Goal: Task Accomplishment & Management: Manage account settings

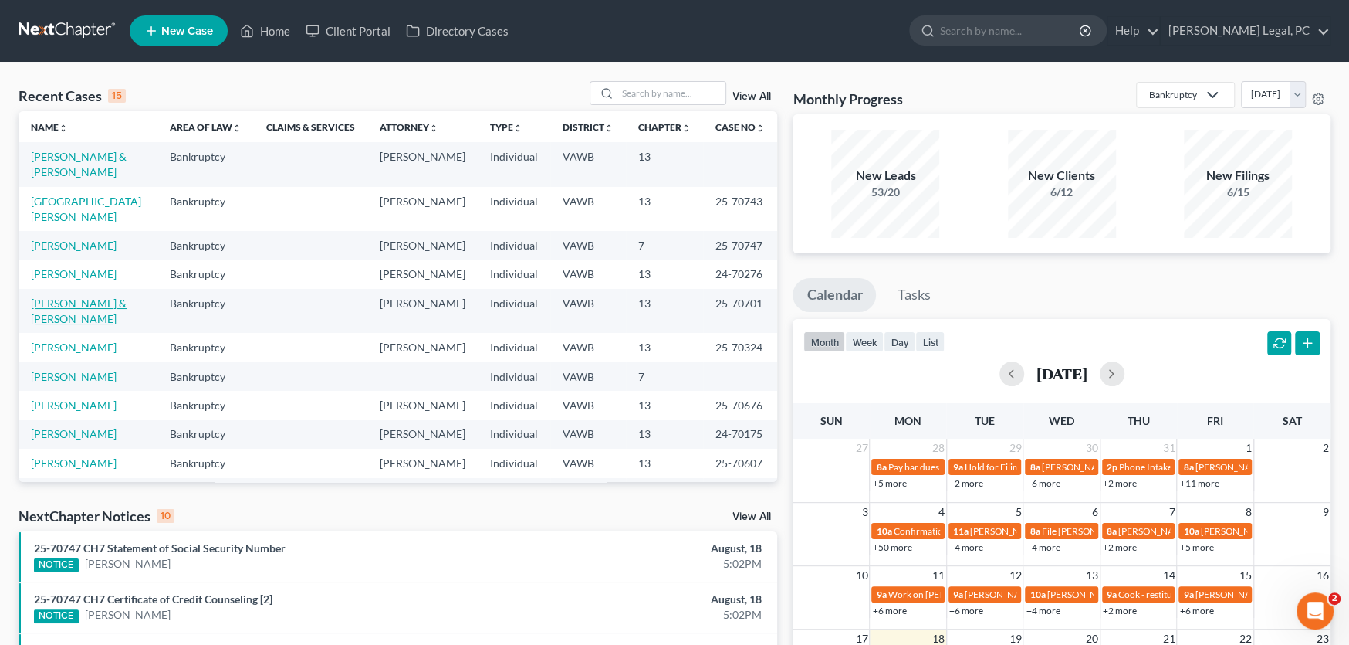
click at [63, 296] on link "[PERSON_NAME] & [PERSON_NAME]" at bounding box center [79, 310] width 96 height 29
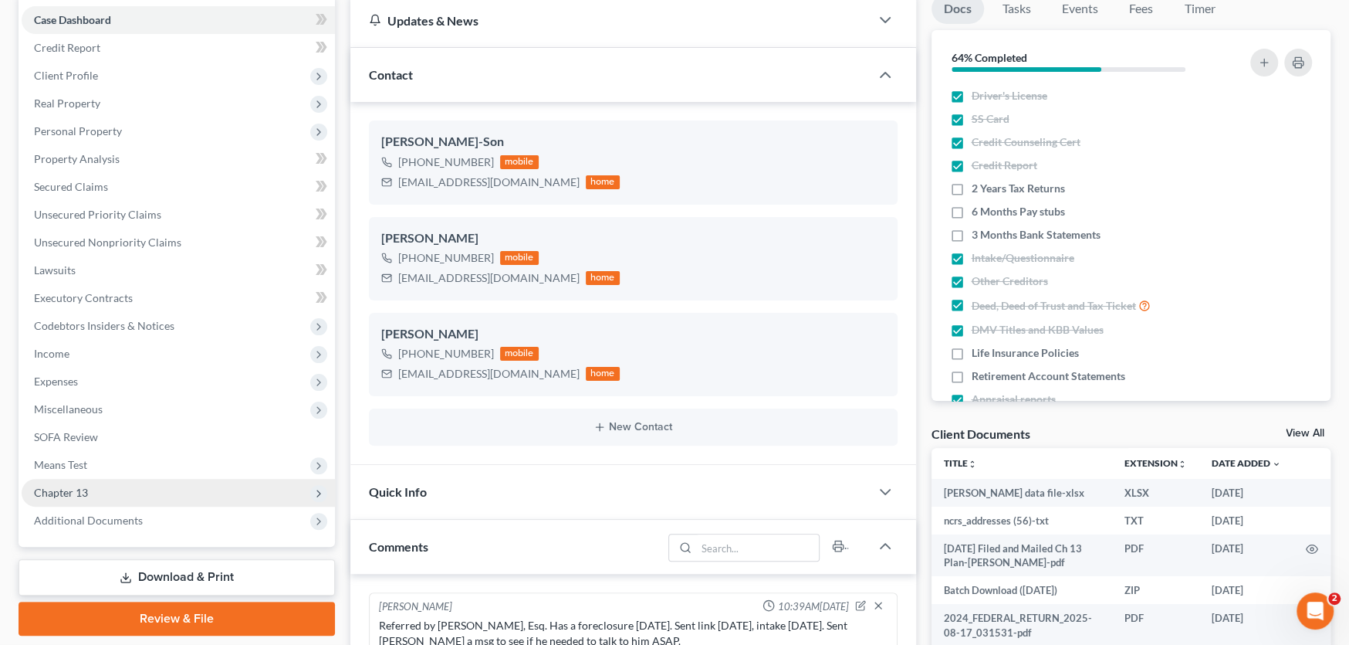
scroll to position [5, 0]
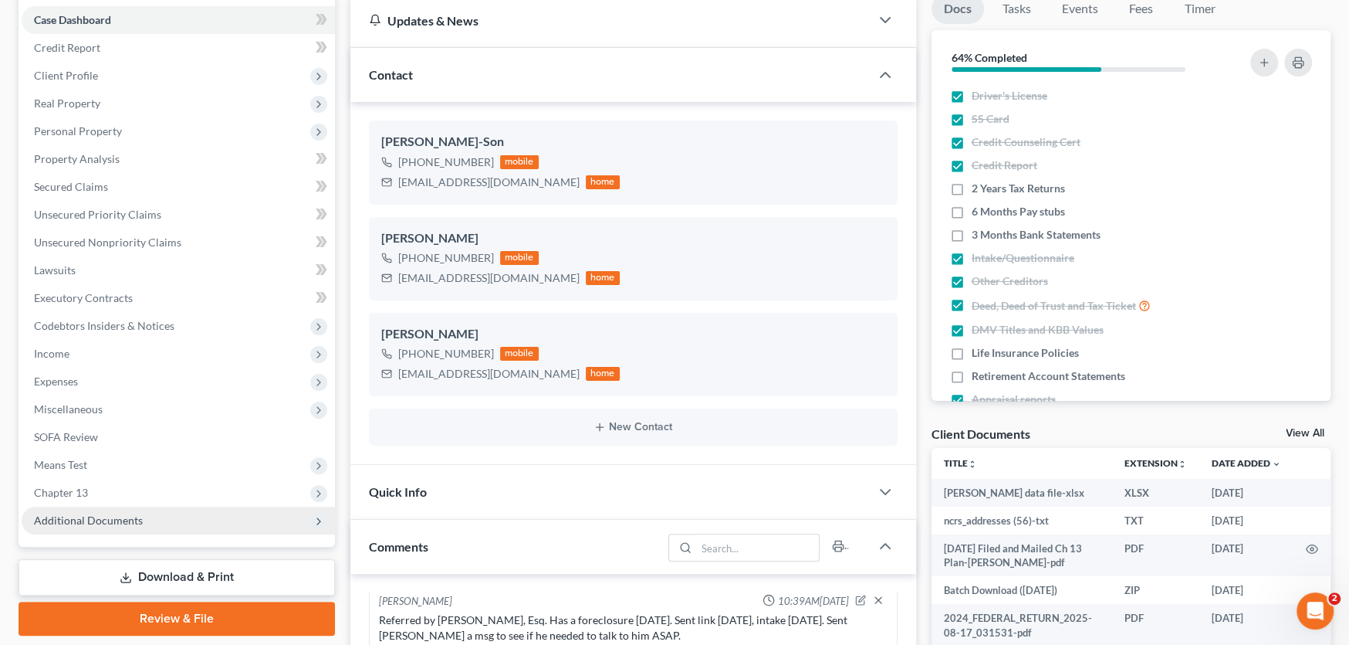
click at [78, 513] on span "Additional Documents" at bounding box center [88, 519] width 109 height 13
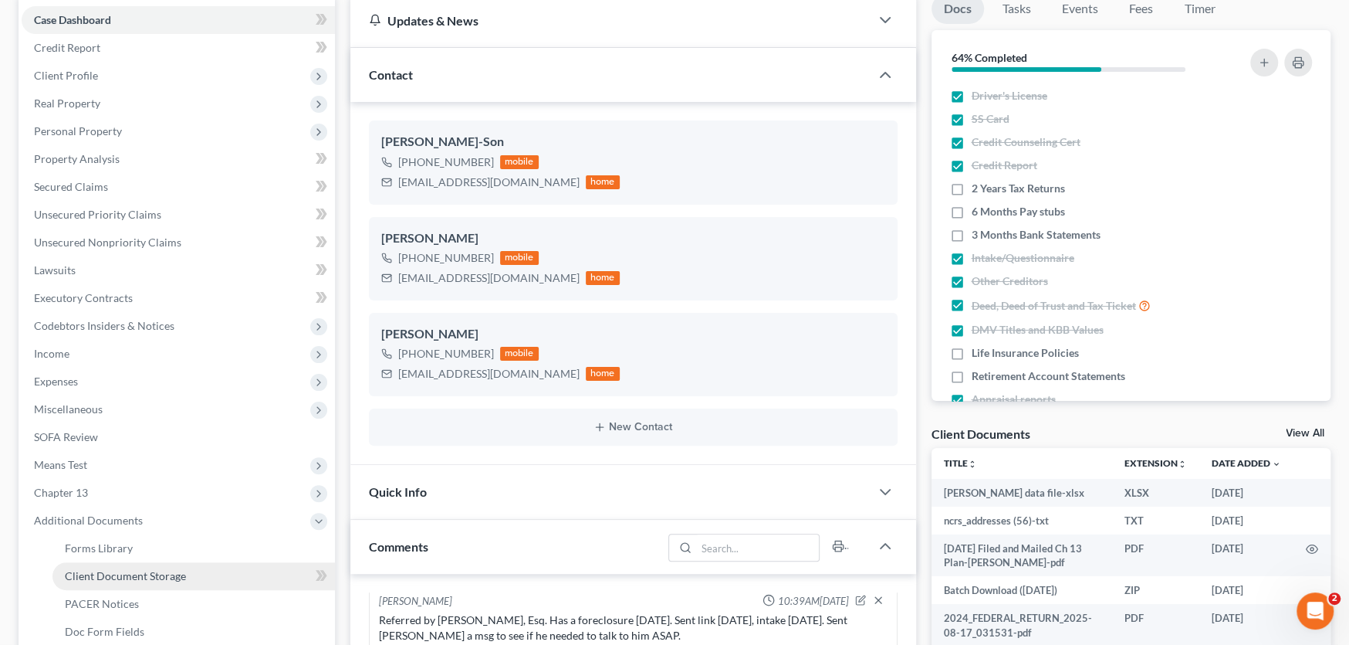
click at [98, 569] on span "Client Document Storage" at bounding box center [125, 575] width 121 height 13
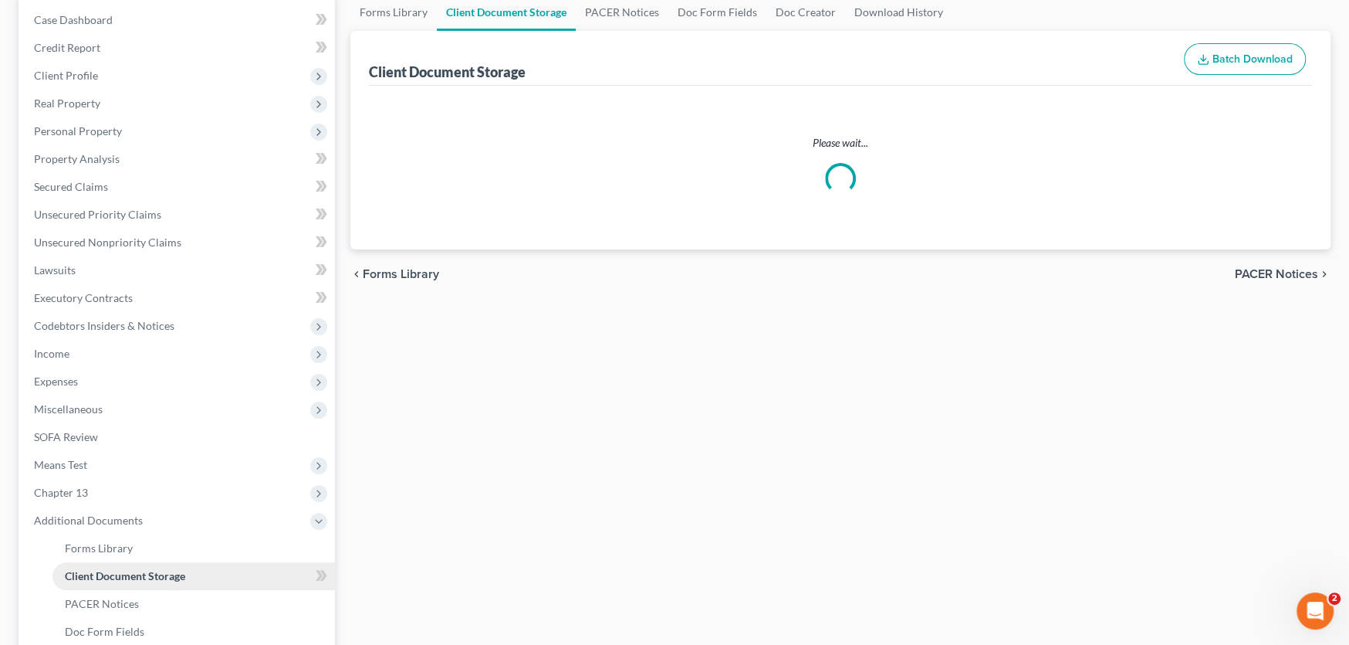
scroll to position [17, 0]
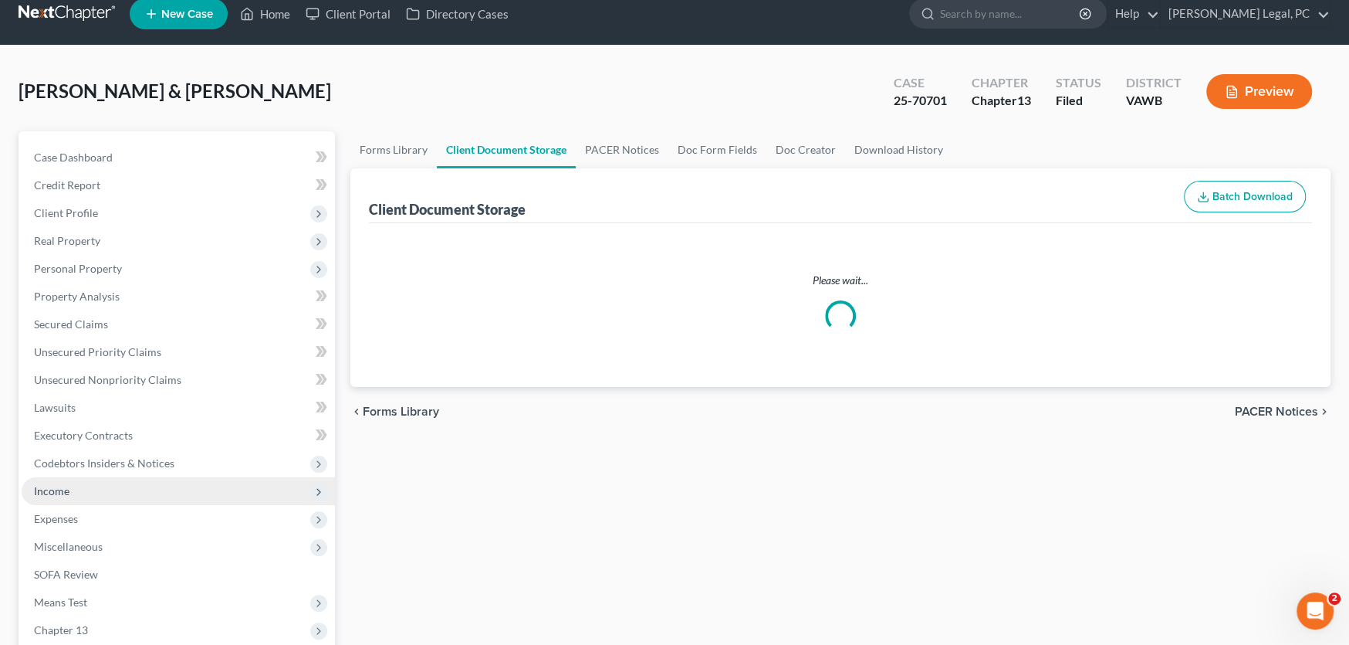
select select "0"
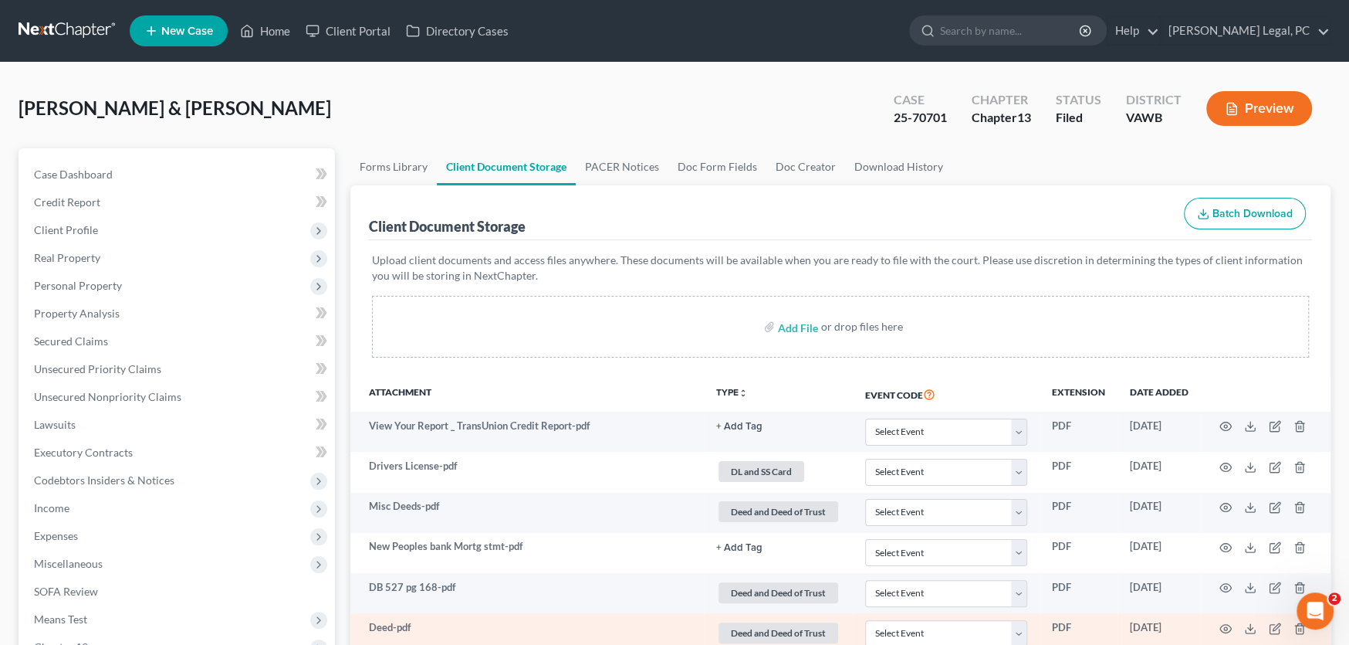
scroll to position [0, 0]
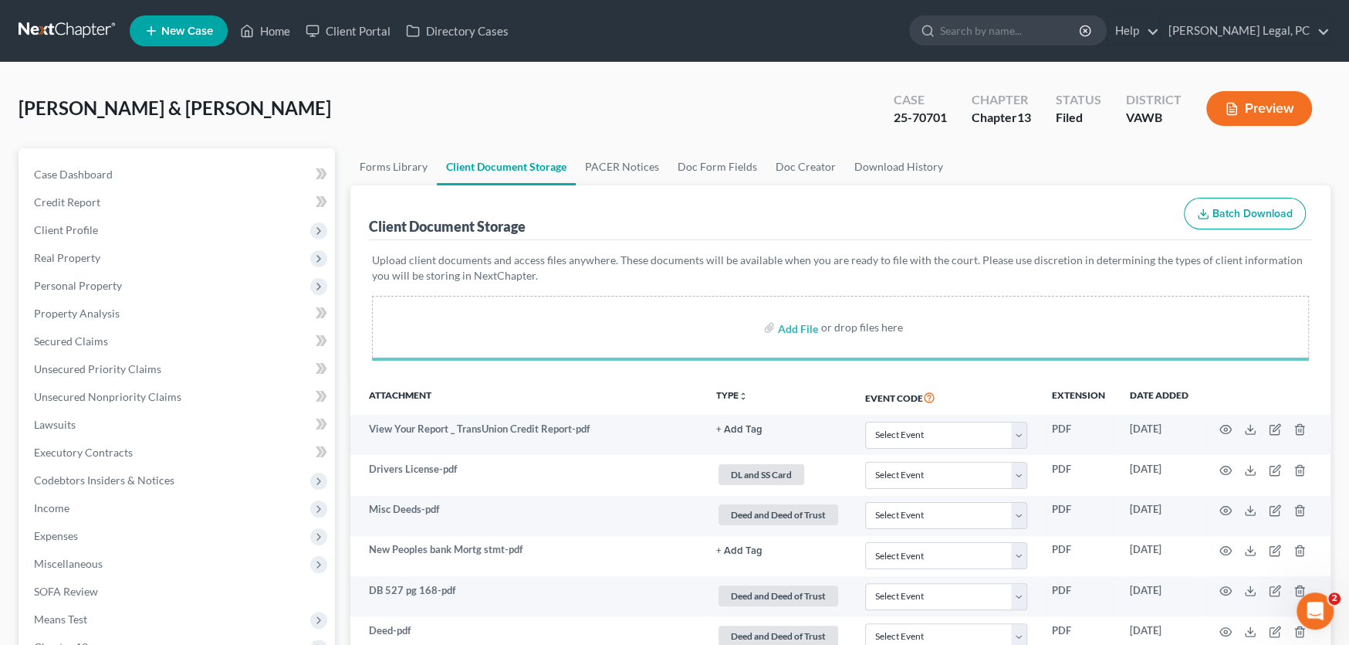
click at [87, 24] on link at bounding box center [68, 31] width 99 height 28
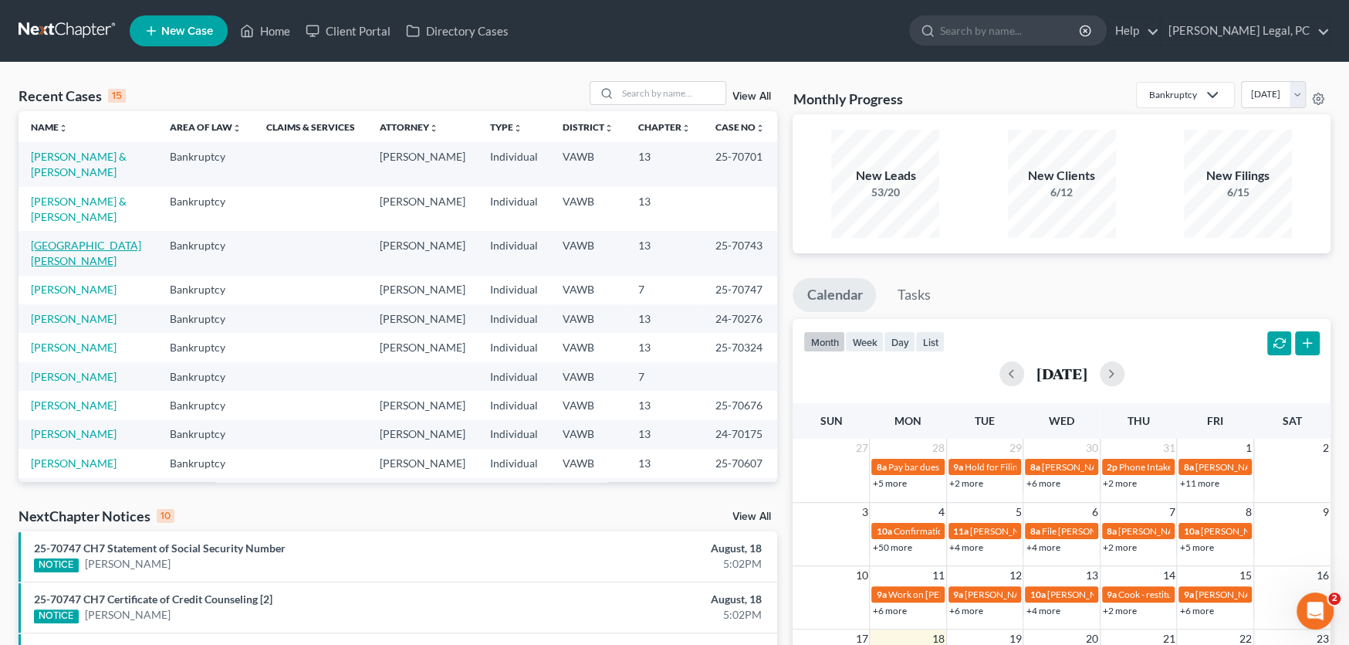
click at [66, 239] on link "[GEOGRAPHIC_DATA][PERSON_NAME]" at bounding box center [86, 253] width 110 height 29
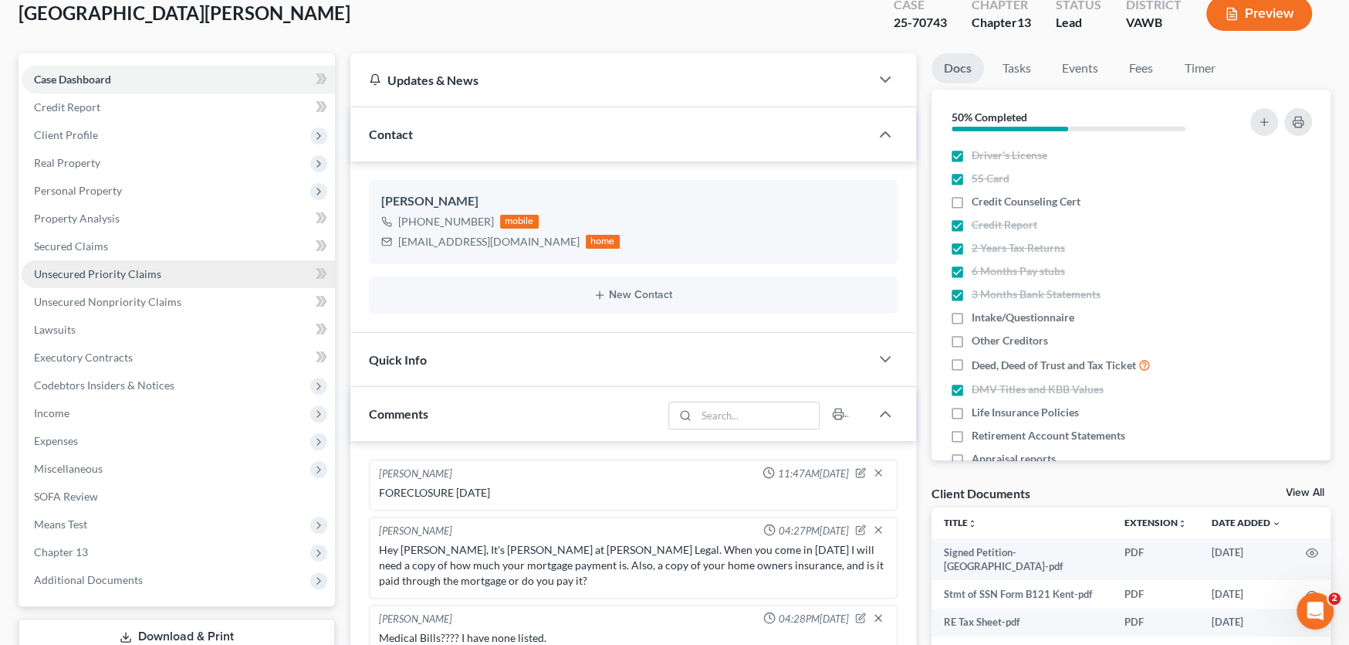
scroll to position [232, 0]
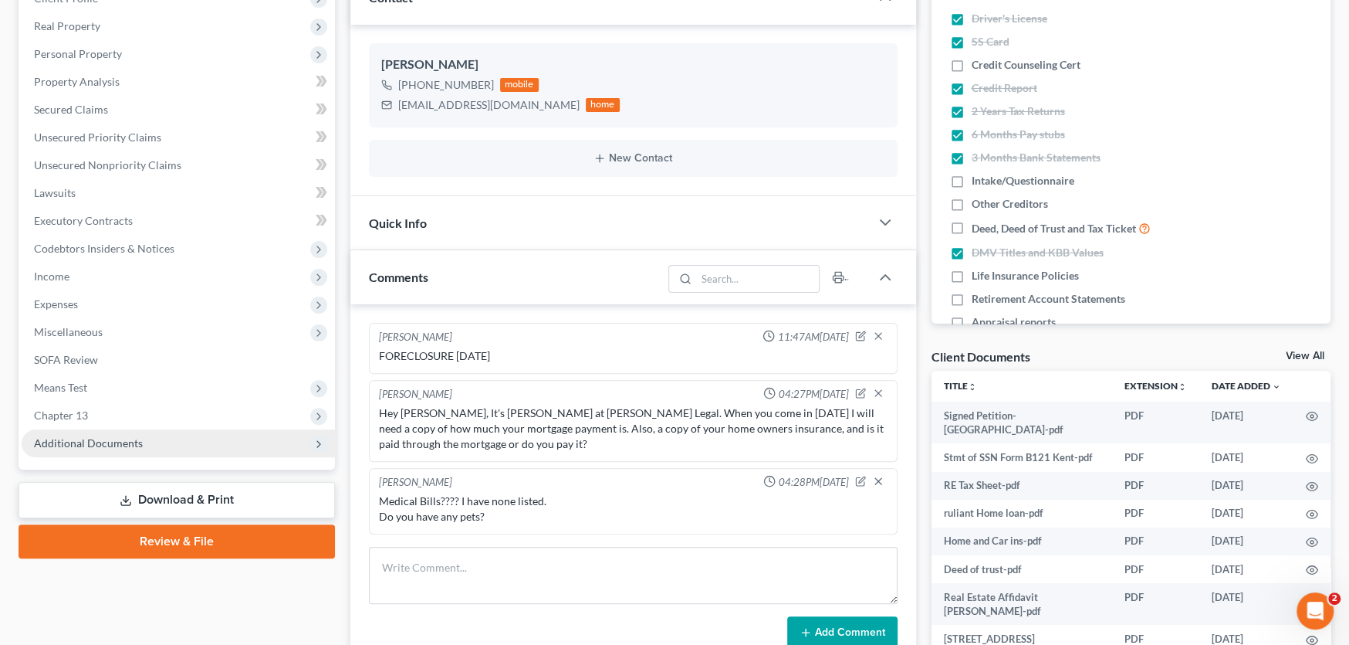
click at [117, 446] on span "Additional Documents" at bounding box center [88, 442] width 109 height 13
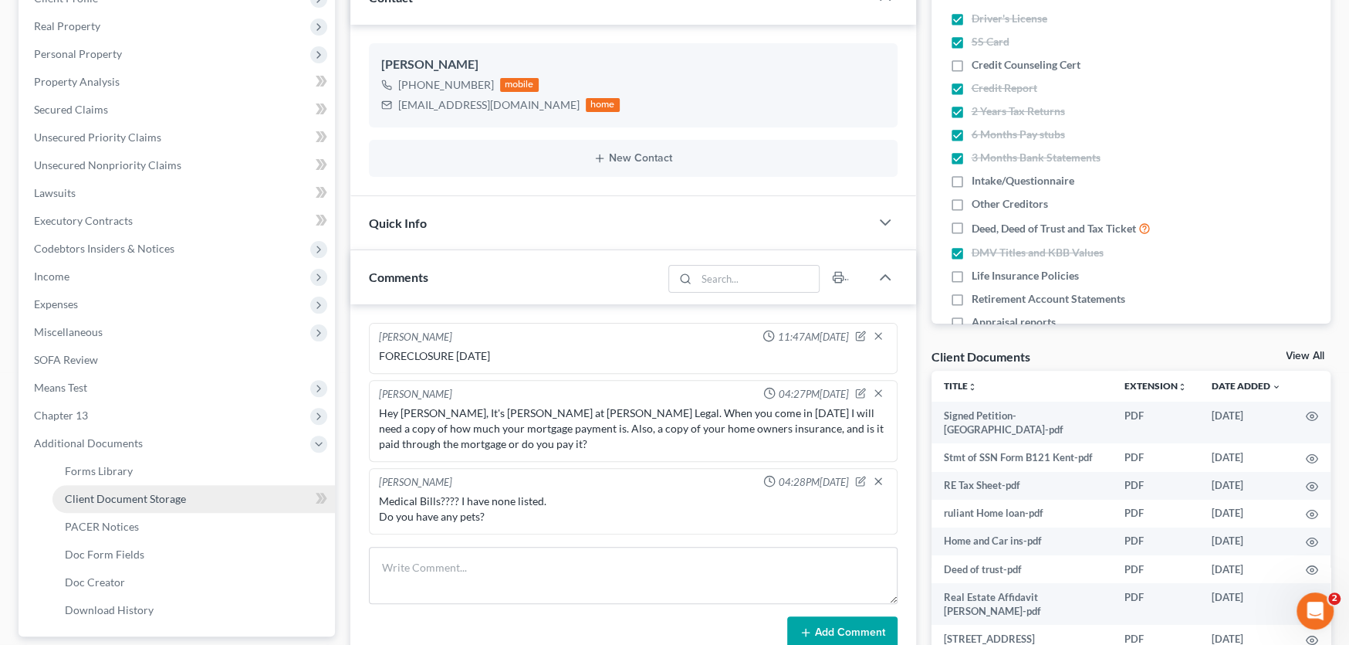
click at [135, 495] on span "Client Document Storage" at bounding box center [125, 498] width 121 height 13
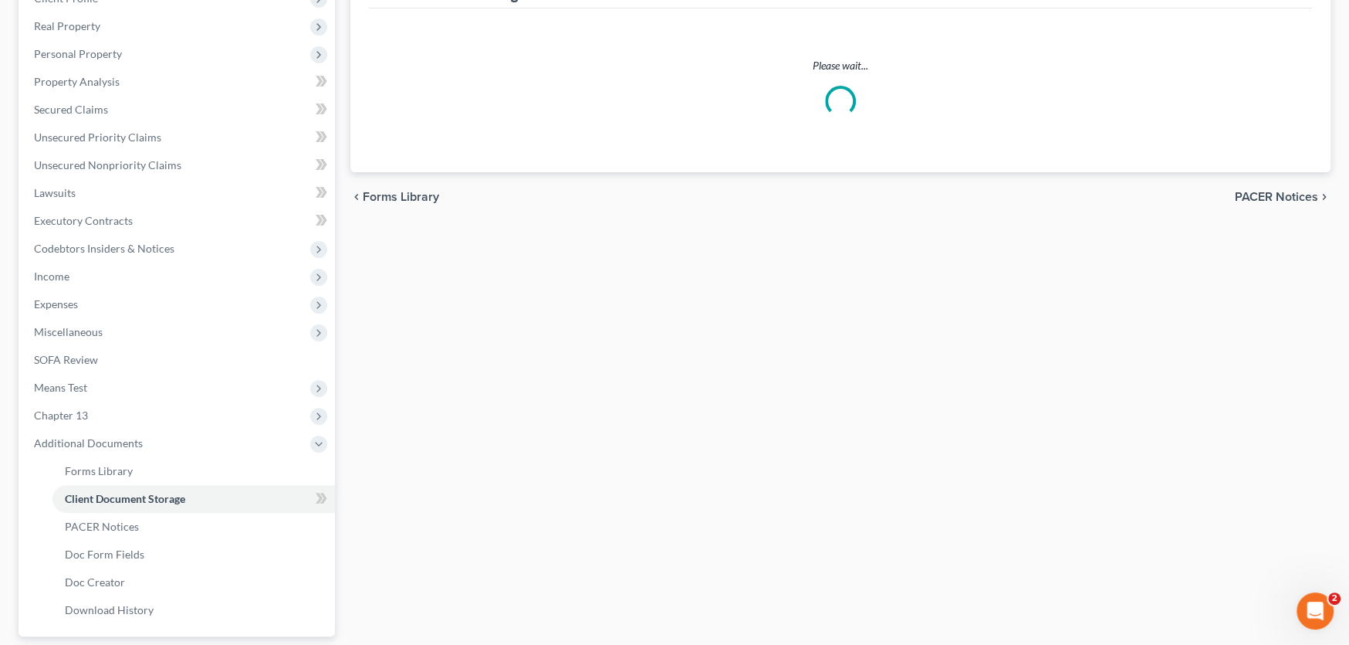
select select "0"
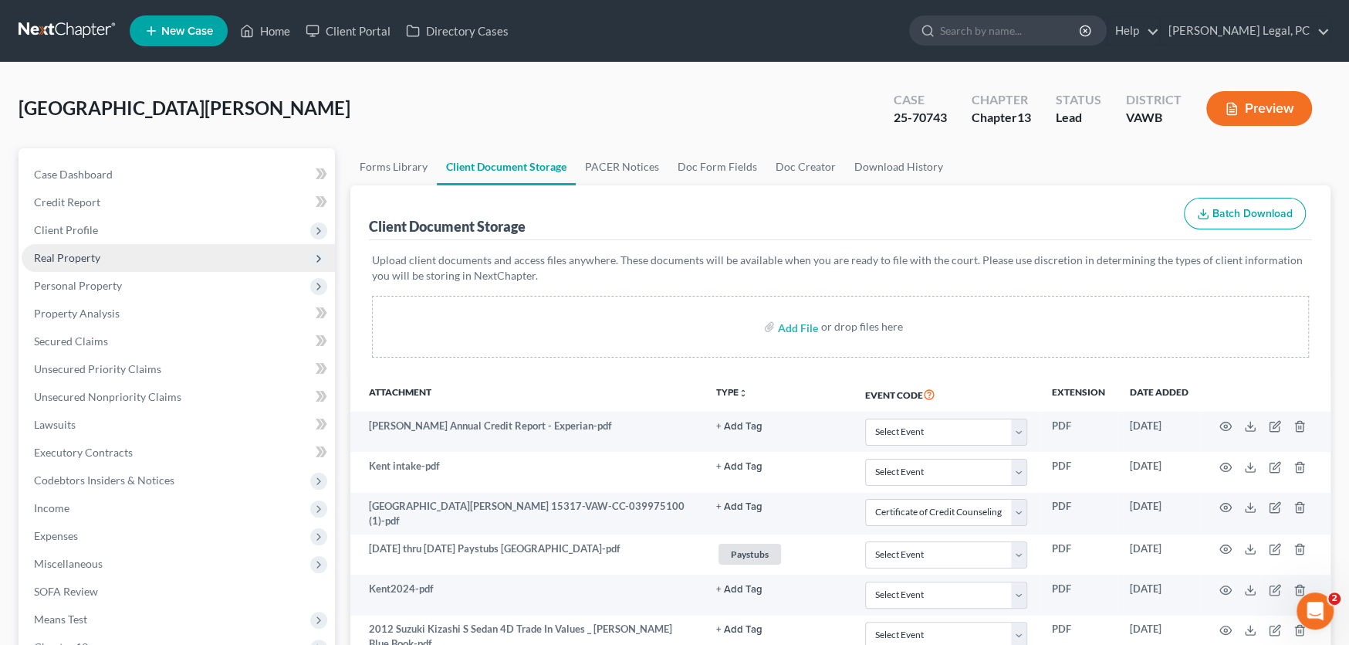
select select "0"
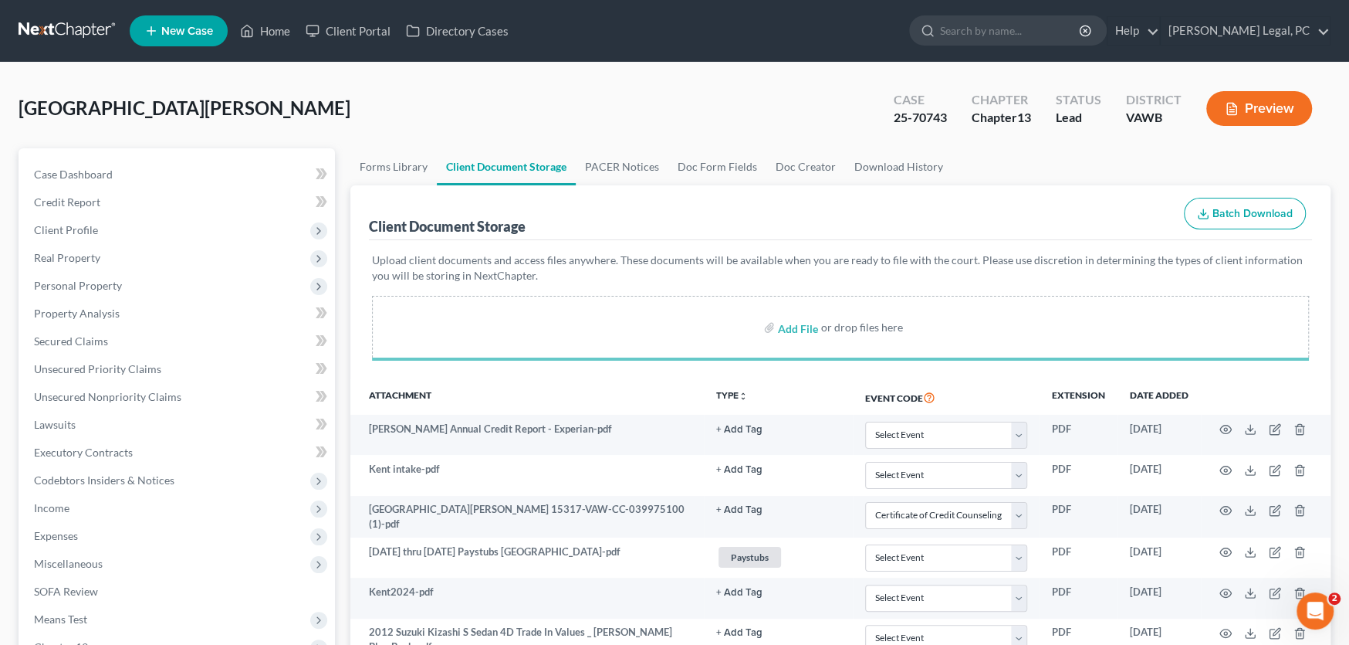
select select "0"
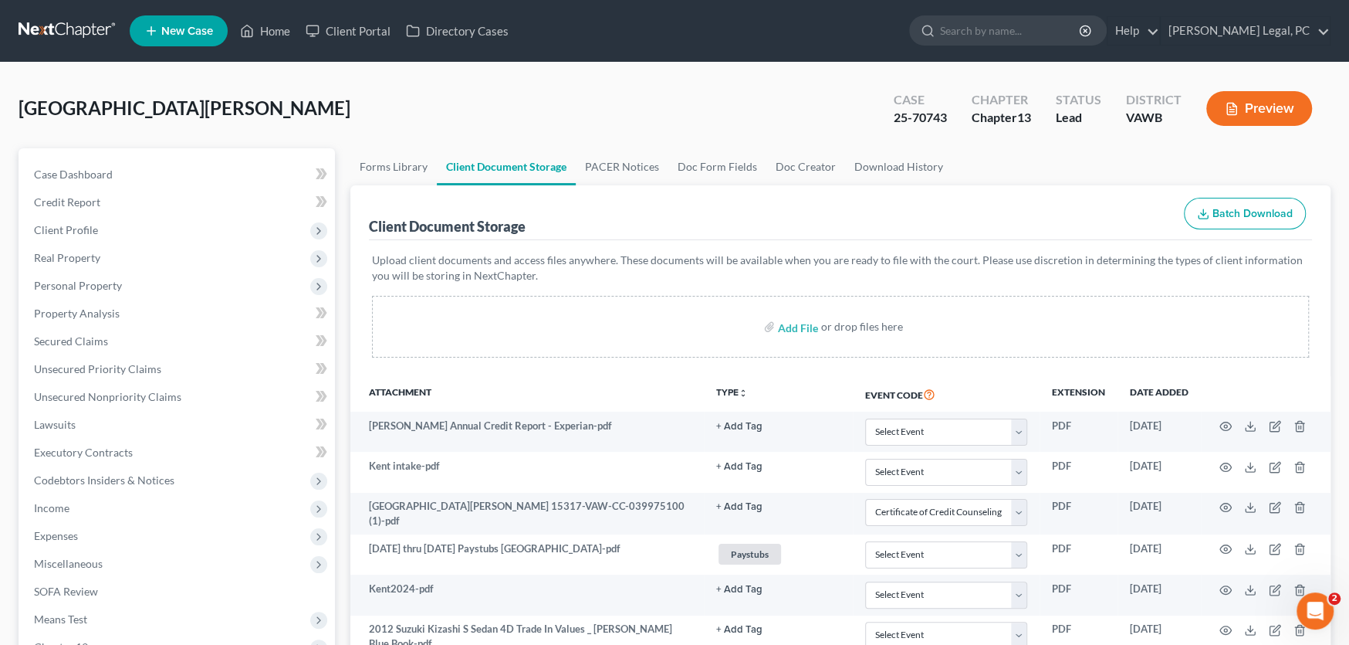
click at [69, 32] on link at bounding box center [68, 31] width 99 height 28
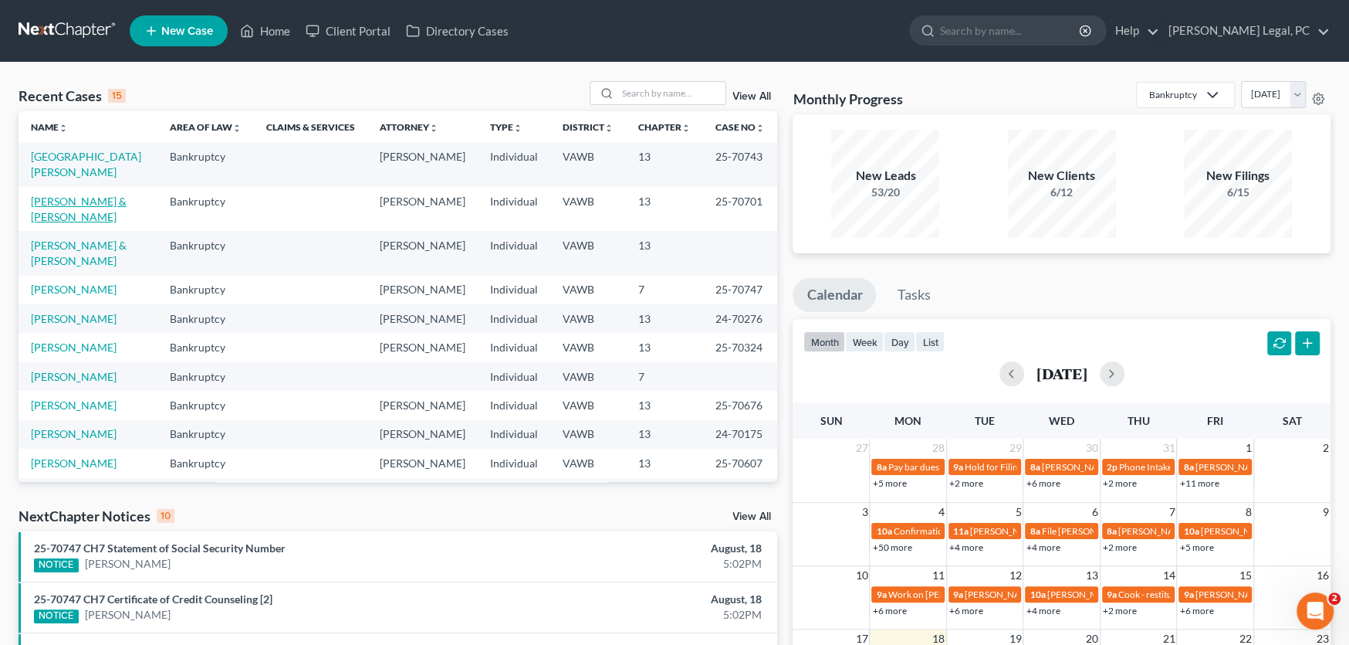
click at [49, 195] on link "[PERSON_NAME] & [PERSON_NAME]" at bounding box center [79, 209] width 96 height 29
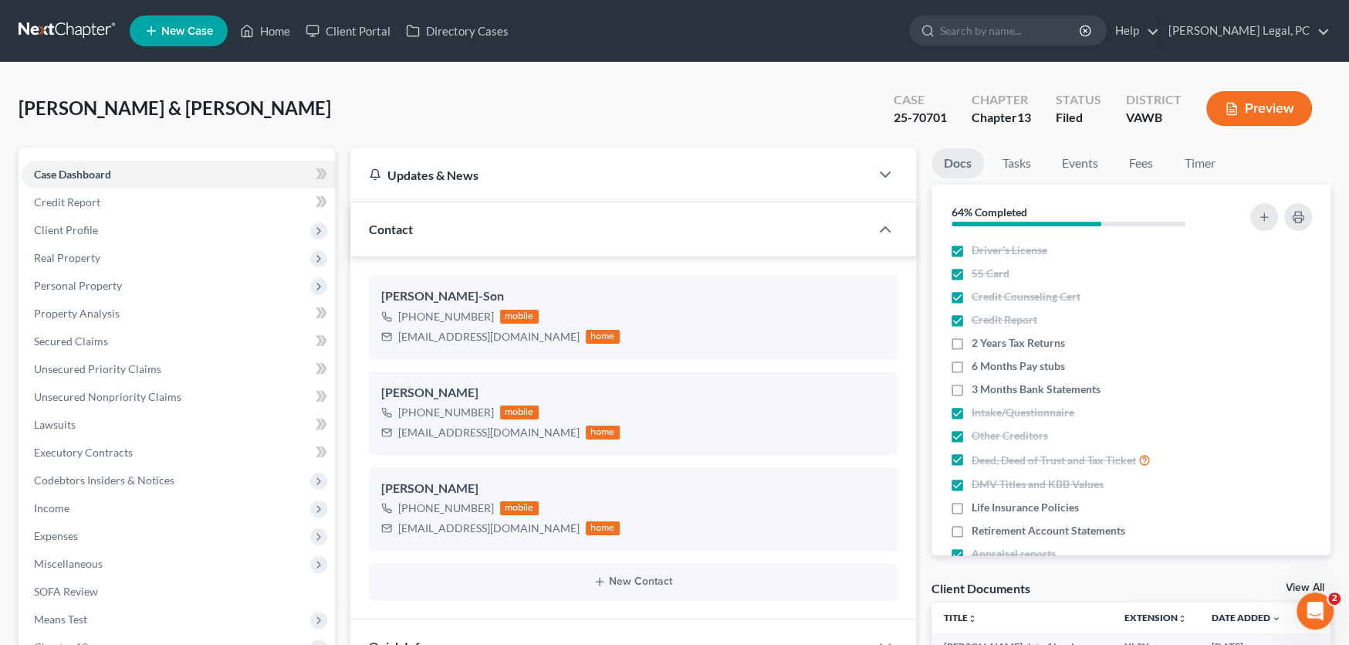
scroll to position [5, 0]
click at [123, 394] on span "Unsecured Nonpriority Claims" at bounding box center [107, 396] width 147 height 13
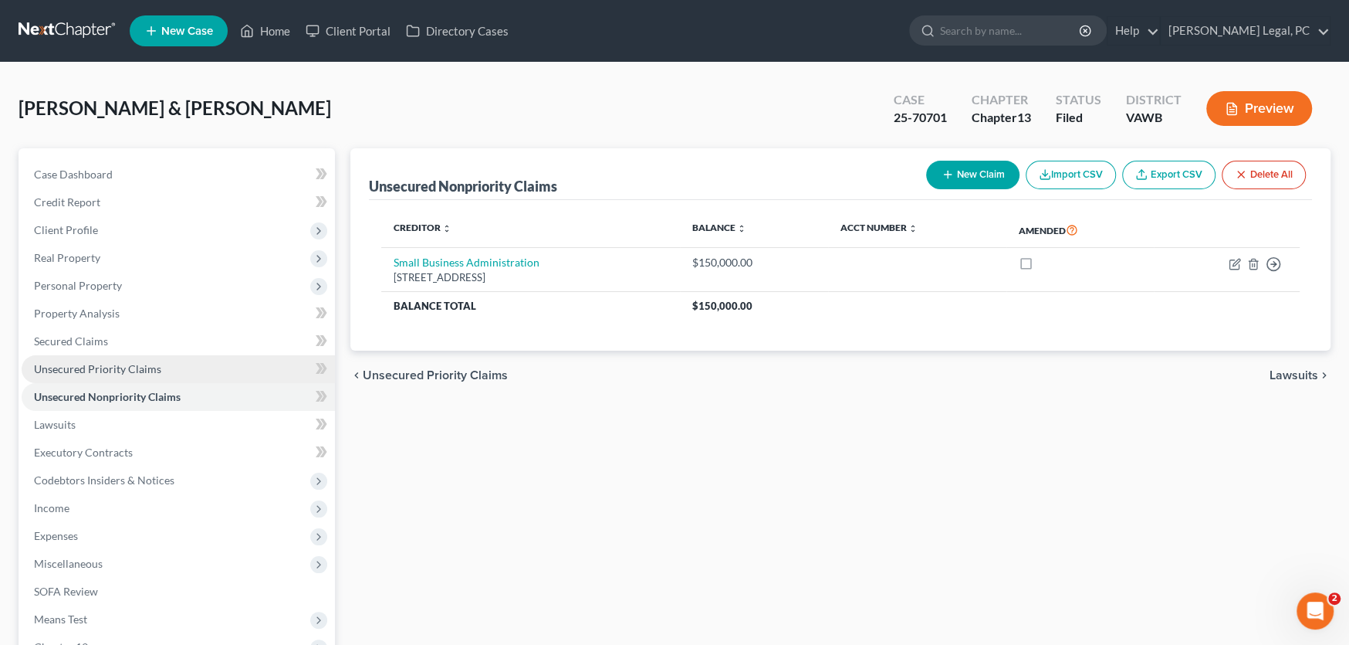
click at [120, 371] on span "Unsecured Priority Claims" at bounding box center [97, 368] width 127 height 13
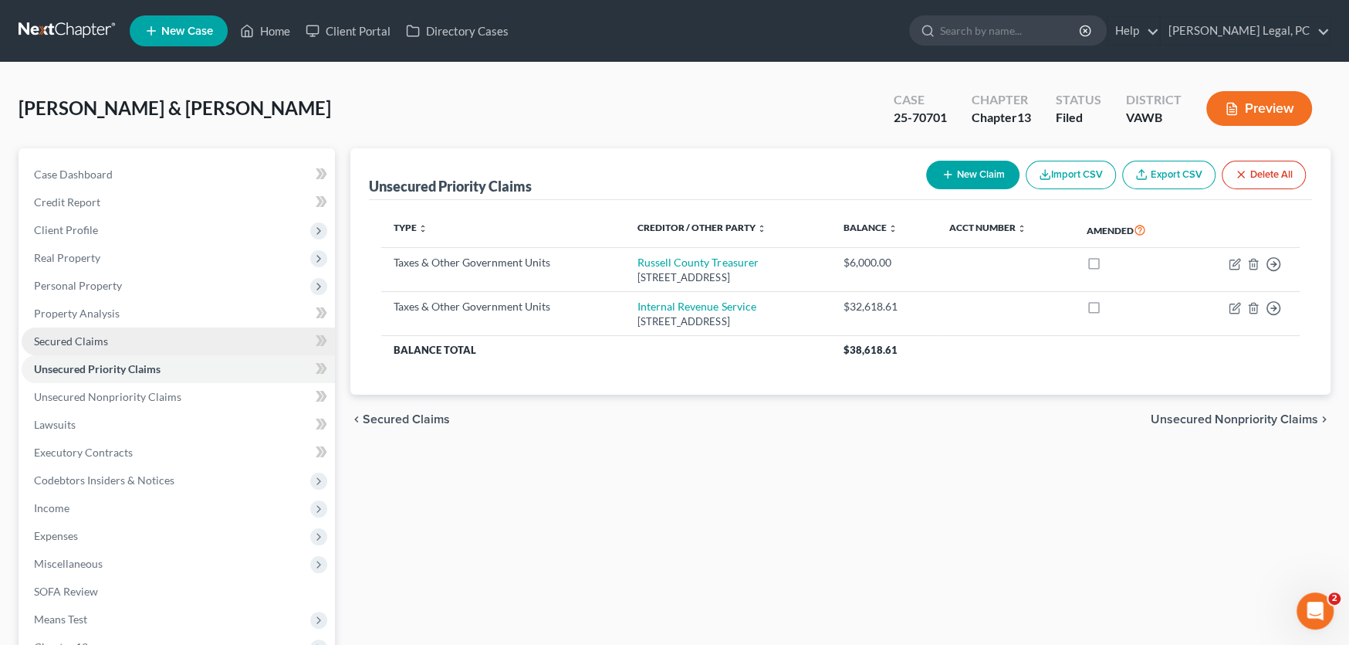
click at [81, 346] on link "Secured Claims" at bounding box center [178, 341] width 313 height 28
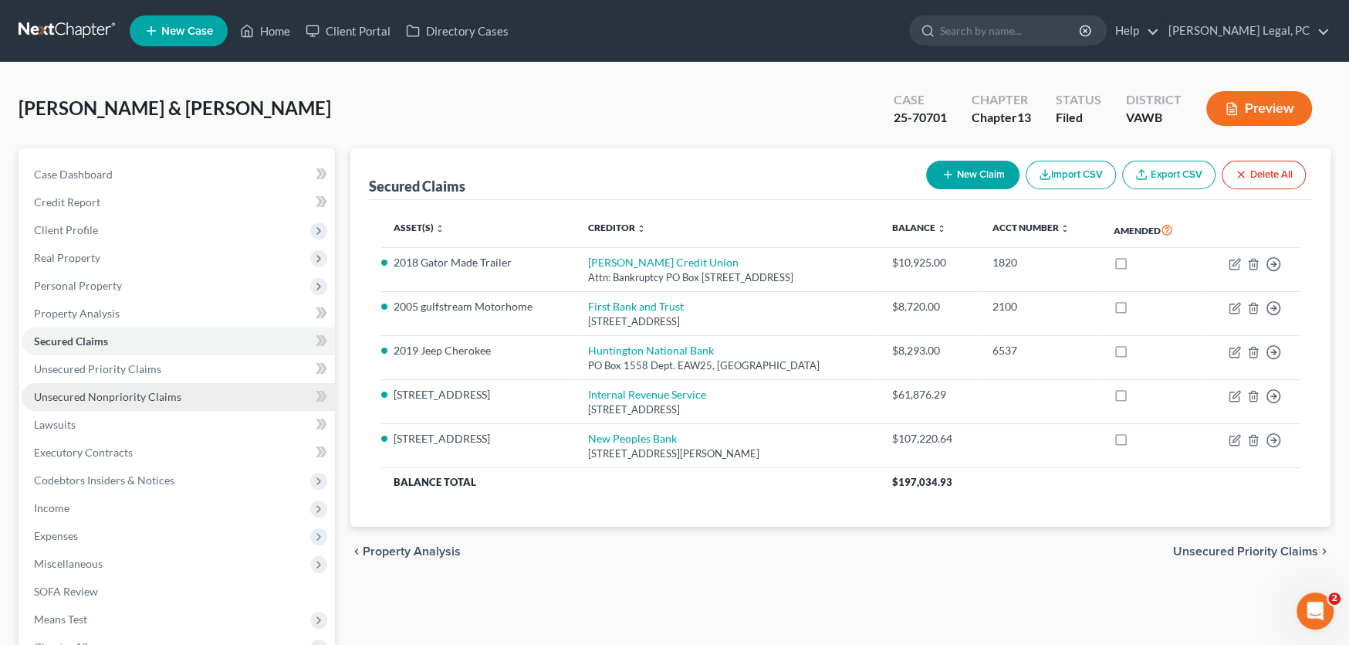
click at [95, 386] on link "Unsecured Nonpriority Claims" at bounding box center [178, 397] width 313 height 28
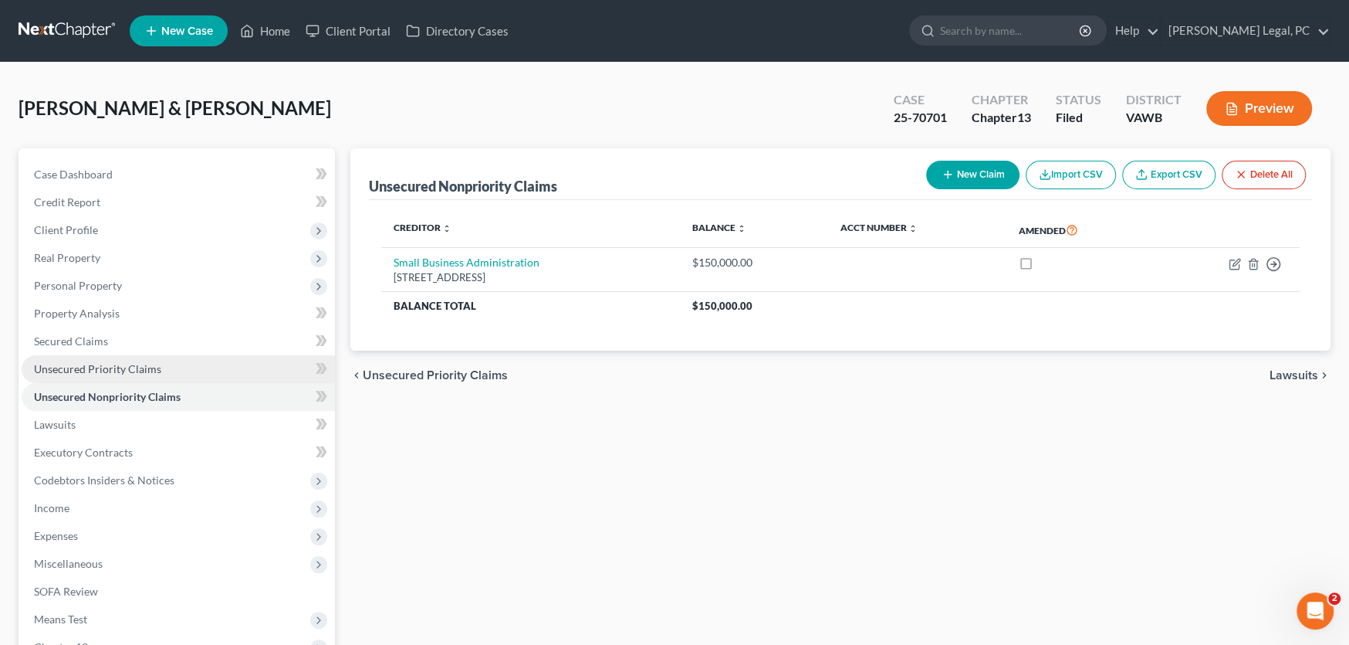
click at [97, 370] on span "Unsecured Priority Claims" at bounding box center [97, 368] width 127 height 13
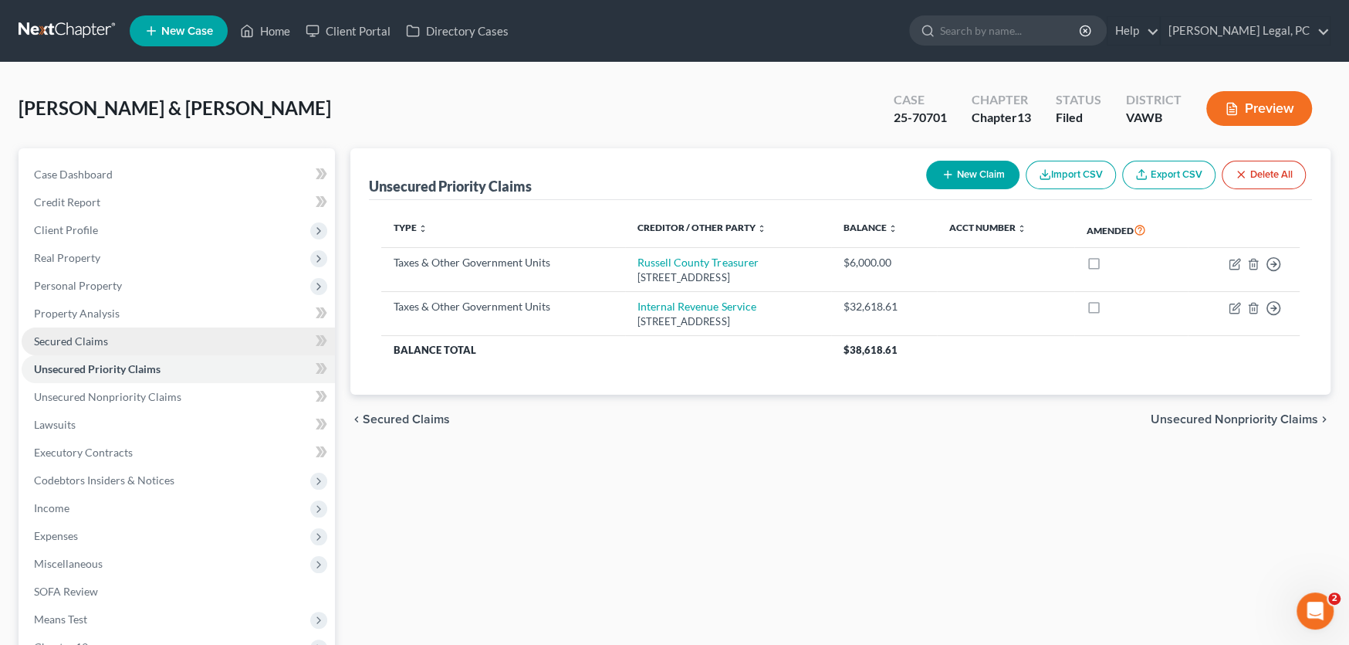
click at [83, 344] on span "Secured Claims" at bounding box center [71, 340] width 74 height 13
